Goal: Task Accomplishment & Management: Complete application form

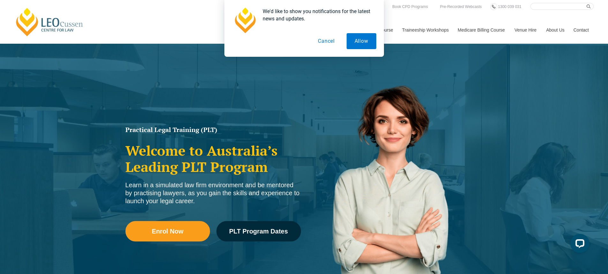
click at [329, 41] on button "Cancel" at bounding box center [326, 41] width 33 height 16
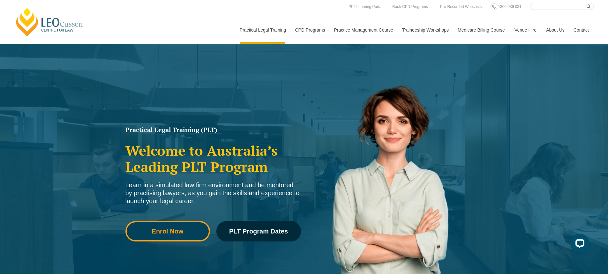
click at [187, 230] on span "Enrol Now" at bounding box center [168, 231] width 76 height 6
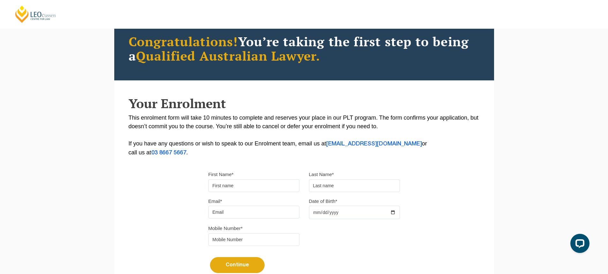
scroll to position [64, 0]
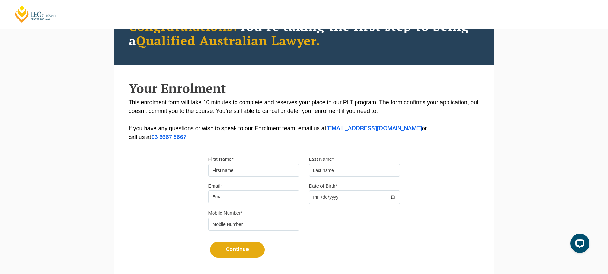
click at [262, 170] on input "First Name*" at bounding box center [254, 170] width 91 height 13
type input "A"
click at [317, 173] on input "text" at bounding box center [354, 170] width 91 height 13
type input "S"
click at [251, 197] on input "Email*" at bounding box center [254, 197] width 91 height 13
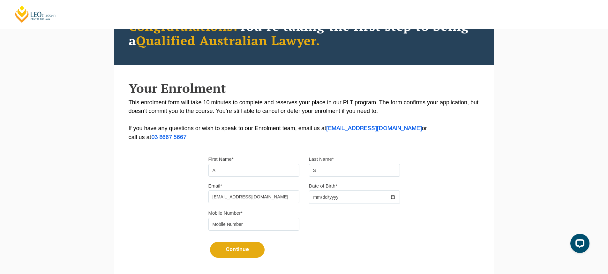
type input "[EMAIL_ADDRESS][DOMAIN_NAME]"
click at [331, 197] on input "Date of Birth*" at bounding box center [354, 197] width 91 height 13
click at [317, 197] on input "Date of Birth*" at bounding box center [354, 197] width 91 height 13
type input "[DATE]"
click at [262, 227] on input "tel" at bounding box center [254, 224] width 91 height 13
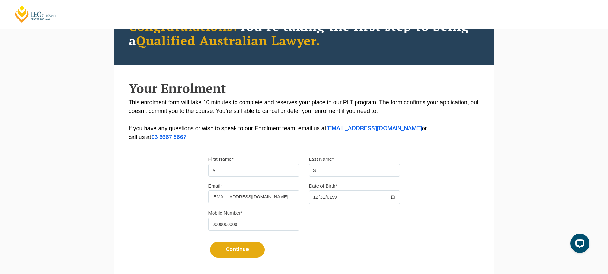
type input "0000000000"
click at [247, 252] on button "Continue" at bounding box center [237, 250] width 55 height 16
select select
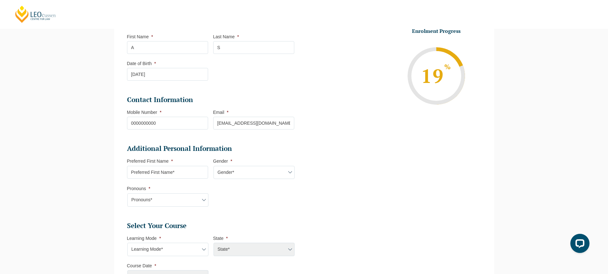
scroll to position [119, 0]
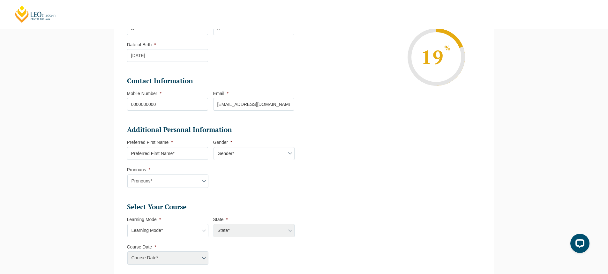
click at [195, 155] on input "Preferred First Name *" at bounding box center [167, 153] width 81 height 13
type input "M"
type input "Provide later"
click at [248, 228] on div "State* ACT/NSW National ([GEOGRAPHIC_DATA]/[GEOGRAPHIC_DATA], [GEOGRAPHIC_DATA]…" at bounding box center [253, 230] width 81 height 13
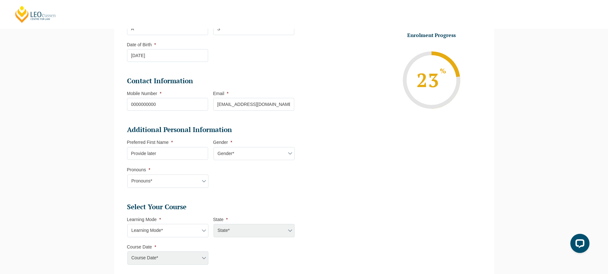
click at [288, 231] on div "State* ACT/NSW National ([GEOGRAPHIC_DATA]/[GEOGRAPHIC_DATA], [GEOGRAPHIC_DATA]…" at bounding box center [253, 230] width 81 height 13
click at [291, 231] on div "State* ACT/NSW National ([GEOGRAPHIC_DATA]/[GEOGRAPHIC_DATA], [GEOGRAPHIC_DATA]…" at bounding box center [253, 230] width 81 height 13
click at [243, 153] on select "Gender* [DEMOGRAPHIC_DATA] [DEMOGRAPHIC_DATA] [DEMOGRAPHIC_DATA] [DEMOGRAPHIC_D…" at bounding box center [254, 153] width 81 height 13
select select "[DEMOGRAPHIC_DATA]"
click at [214, 147] on select "Gender* [DEMOGRAPHIC_DATA] [DEMOGRAPHIC_DATA] [DEMOGRAPHIC_DATA] [DEMOGRAPHIC_D…" at bounding box center [254, 153] width 81 height 13
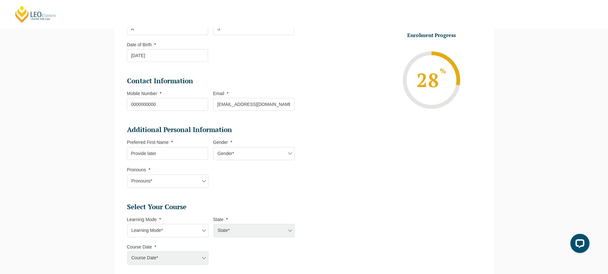
click at [187, 179] on select "Pronouns* She/Her/Hers He/Him/His They/Them/Theirs Other Prefer not to disclose" at bounding box center [167, 181] width 81 height 13
select select "She/Her/Hers"
click at [127, 175] on select "Pronouns* She/Her/Hers He/Him/His They/Them/Theirs Other Prefer not to disclose" at bounding box center [167, 181] width 81 height 13
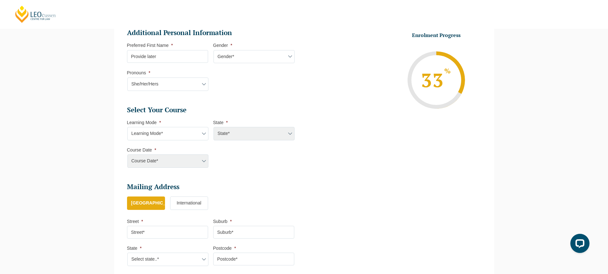
scroll to position [247, 0]
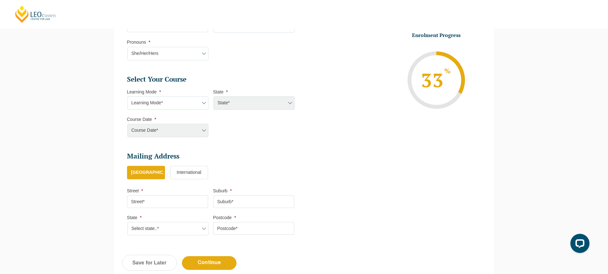
click at [178, 103] on select "Learning Mode* Online Full Time Learning Online Part Time Learning Blended Full…" at bounding box center [167, 102] width 81 height 13
select select "Online Part Time Learning"
click at [127, 96] on select "Learning Mode* Online Full Time Learning Online Part Time Learning Blended Full…" at bounding box center [167, 102] width 81 height 13
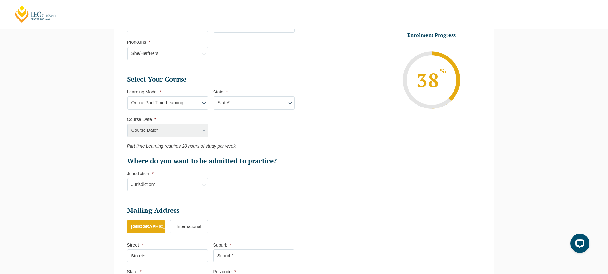
click at [238, 103] on select "State* National ([GEOGRAPHIC_DATA]/[GEOGRAPHIC_DATA], [GEOGRAPHIC_DATA], [GEOGR…" at bounding box center [254, 102] width 81 height 13
select select "National ([GEOGRAPHIC_DATA]/[GEOGRAPHIC_DATA], [GEOGRAPHIC_DATA], [GEOGRAPHIC_D…"
click at [214, 96] on select "State* National ([GEOGRAPHIC_DATA]/[GEOGRAPHIC_DATA], [GEOGRAPHIC_DATA], [GEOGR…" at bounding box center [254, 102] width 81 height 13
click at [188, 132] on select "Course Date* [DATE] ([DATE] to [DATE]) [DATE] ([DATE] to [DATE]) [DATE] ([DATE]…" at bounding box center [167, 130] width 81 height 13
select select "[DATE] ([DATE] to [DATE])"
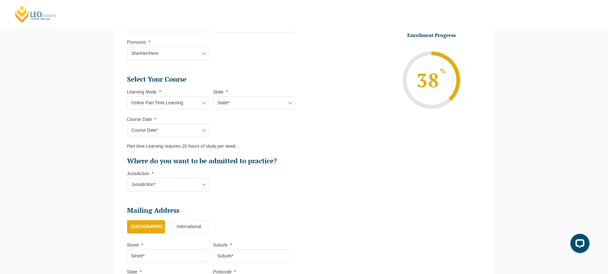
click at [127, 124] on select "Course Date* [DATE] ([DATE] to [DATE]) [DATE] ([DATE] to [DATE]) [DATE] ([DATE]…" at bounding box center [167, 130] width 81 height 13
type input "Intake [DATE] PT"
type input "Practical Legal Training (NAT)"
select select "NAT PLT (JAN) 2026 Part Time Online"
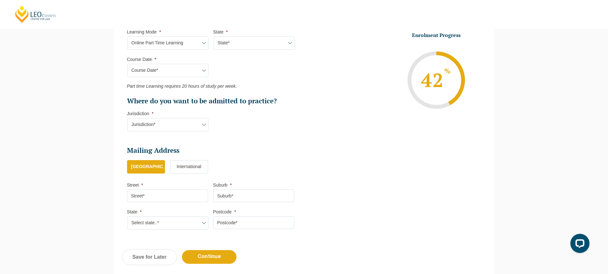
scroll to position [311, 0]
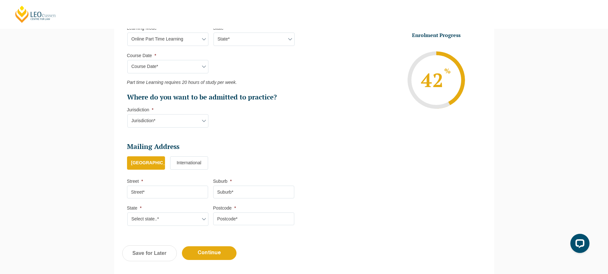
click at [179, 122] on select "Jurisdiction* VIC [GEOGRAPHIC_DATA]/[GEOGRAPHIC_DATA] SA [GEOGRAPHIC_DATA] [GEO…" at bounding box center [167, 120] width 81 height 13
select select "VIC"
click at [127, 114] on select "Jurisdiction* VIC [GEOGRAPHIC_DATA]/[GEOGRAPHIC_DATA] SA [GEOGRAPHIC_DATA] [GEO…" at bounding box center [167, 120] width 81 height 13
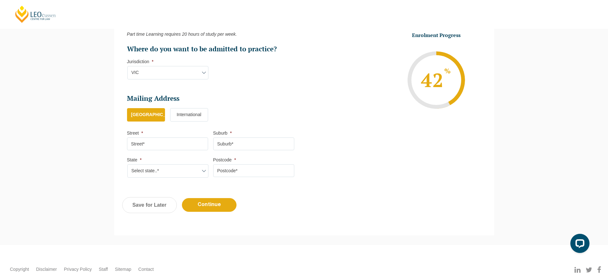
scroll to position [375, 0]
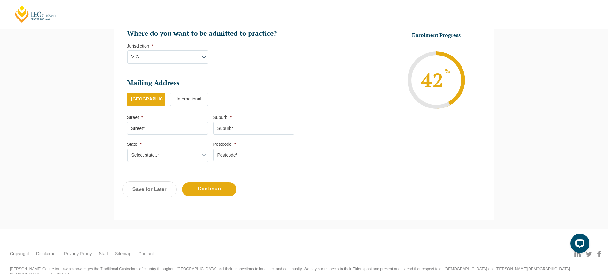
click at [153, 130] on input "Street *" at bounding box center [167, 128] width 81 height 13
click at [135, 128] on input "Subury" at bounding box center [167, 128] width 81 height 13
type input "Sunbury"
click at [231, 128] on input "Suburb *" at bounding box center [253, 128] width 81 height 13
type input "S"
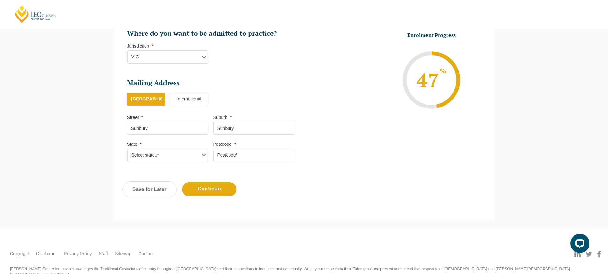
type input "Sunbury"
click at [184, 157] on select "Select state..* [GEOGRAPHIC_DATA] [GEOGRAPHIC_DATA] [GEOGRAPHIC_DATA] SA [GEOGR…" at bounding box center [167, 155] width 81 height 13
select select "VIC"
click at [127, 149] on select "Select state..* [GEOGRAPHIC_DATA] [GEOGRAPHIC_DATA] [GEOGRAPHIC_DATA] SA [GEOGR…" at bounding box center [167, 155] width 81 height 13
click at [220, 156] on input "Postcode *" at bounding box center [253, 155] width 81 height 13
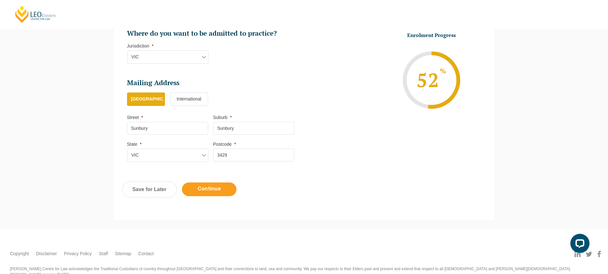
type input "3429"
click at [222, 191] on input "Continue" at bounding box center [209, 190] width 55 height 14
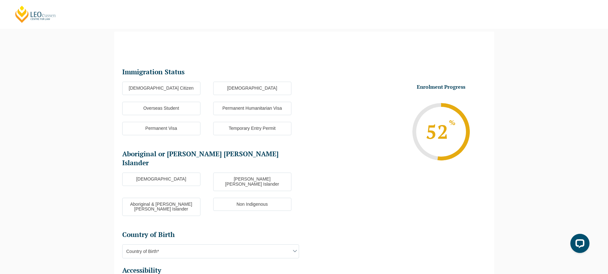
scroll to position [55, 0]
click at [175, 88] on label "[DEMOGRAPHIC_DATA] Citizen" at bounding box center [161, 88] width 78 height 13
click at [0, 0] on input "[DEMOGRAPHIC_DATA] Citizen" at bounding box center [0, 0] width 0 height 0
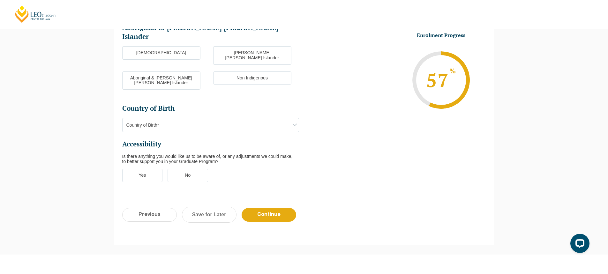
scroll to position [183, 0]
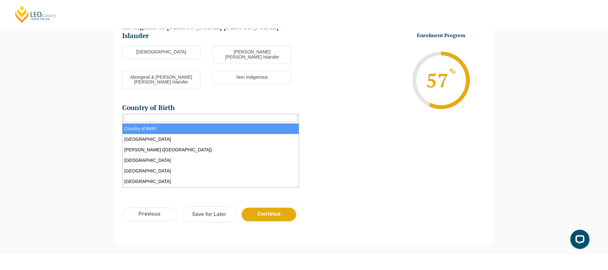
click at [231, 118] on span "Country of Birth*" at bounding box center [211, 124] width 176 height 13
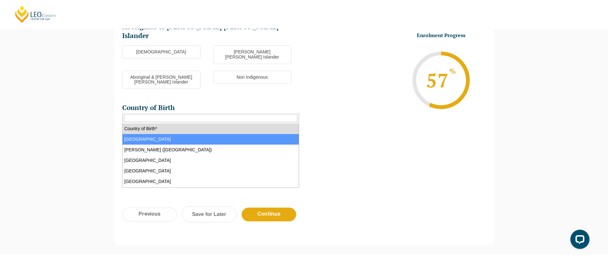
select select "Australia 1101"
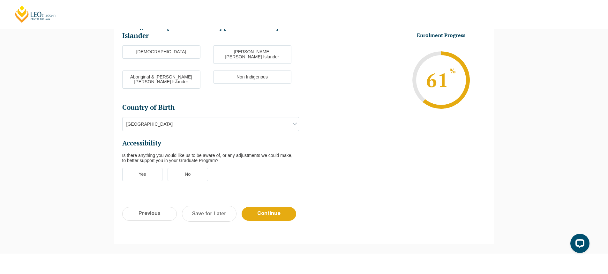
click at [150, 168] on label "Yes" at bounding box center [142, 174] width 41 height 13
click at [0, 0] on input "Yes" at bounding box center [0, 0] width 0 height 0
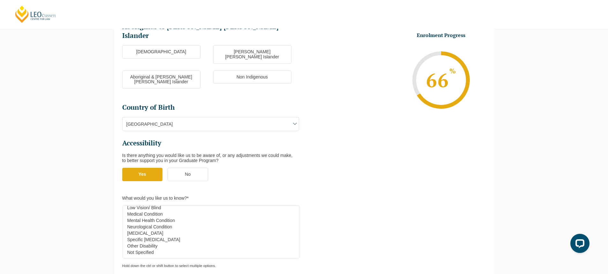
scroll to position [26, 0]
click at [147, 242] on option "Other Disability" at bounding box center [209, 245] width 165 height 6
select select "Other Disability"
click at [149, 248] on option "Not Specified" at bounding box center [209, 251] width 165 height 6
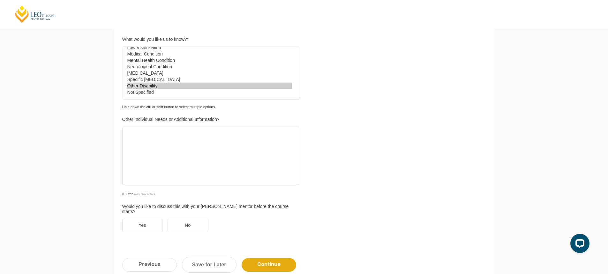
scroll to position [343, 0]
click at [189, 218] on label "No" at bounding box center [188, 224] width 41 height 13
click at [0, 0] on input "No" at bounding box center [0, 0] width 0 height 0
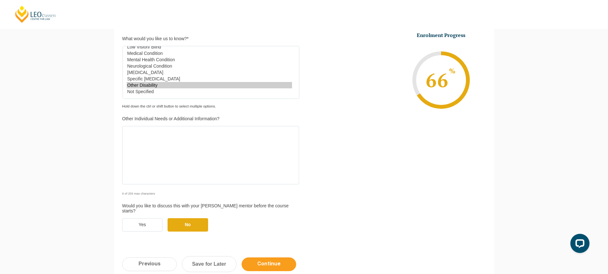
click at [267, 258] on input "Continue" at bounding box center [269, 265] width 55 height 14
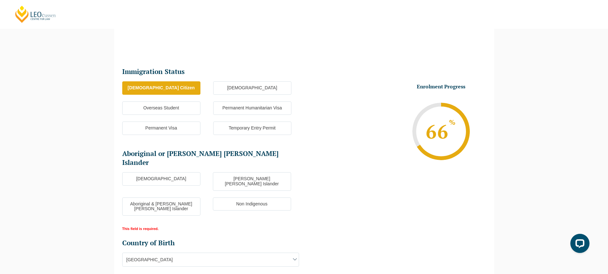
scroll to position [58, 0]
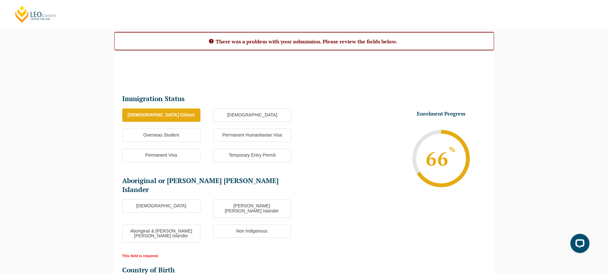
click at [231, 225] on label "Non Indigenous" at bounding box center [252, 231] width 78 height 13
click at [0, 0] on input "Non Indigenous" at bounding box center [0, 0] width 0 height 0
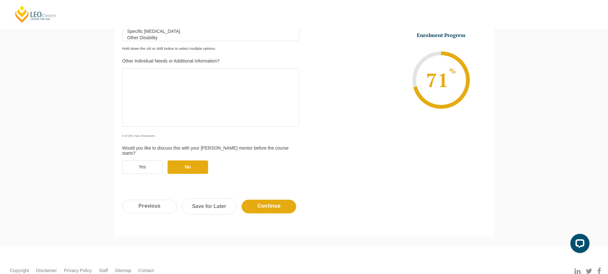
scroll to position [441, 0]
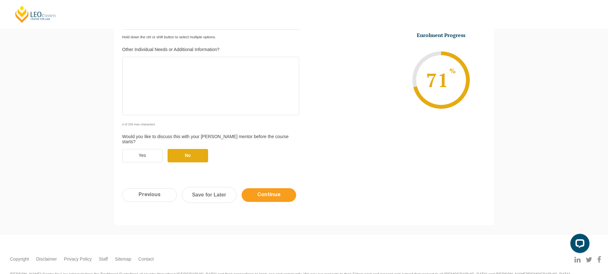
click at [267, 188] on input "Continue" at bounding box center [269, 195] width 55 height 14
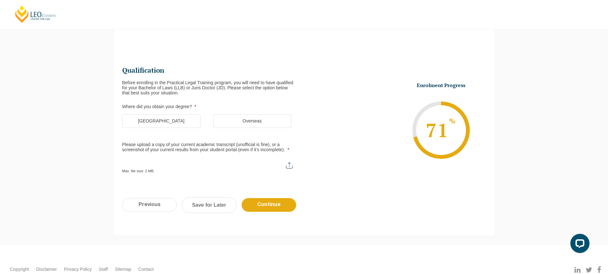
scroll to position [55, 0]
